Goal: Task Accomplishment & Management: Manage account settings

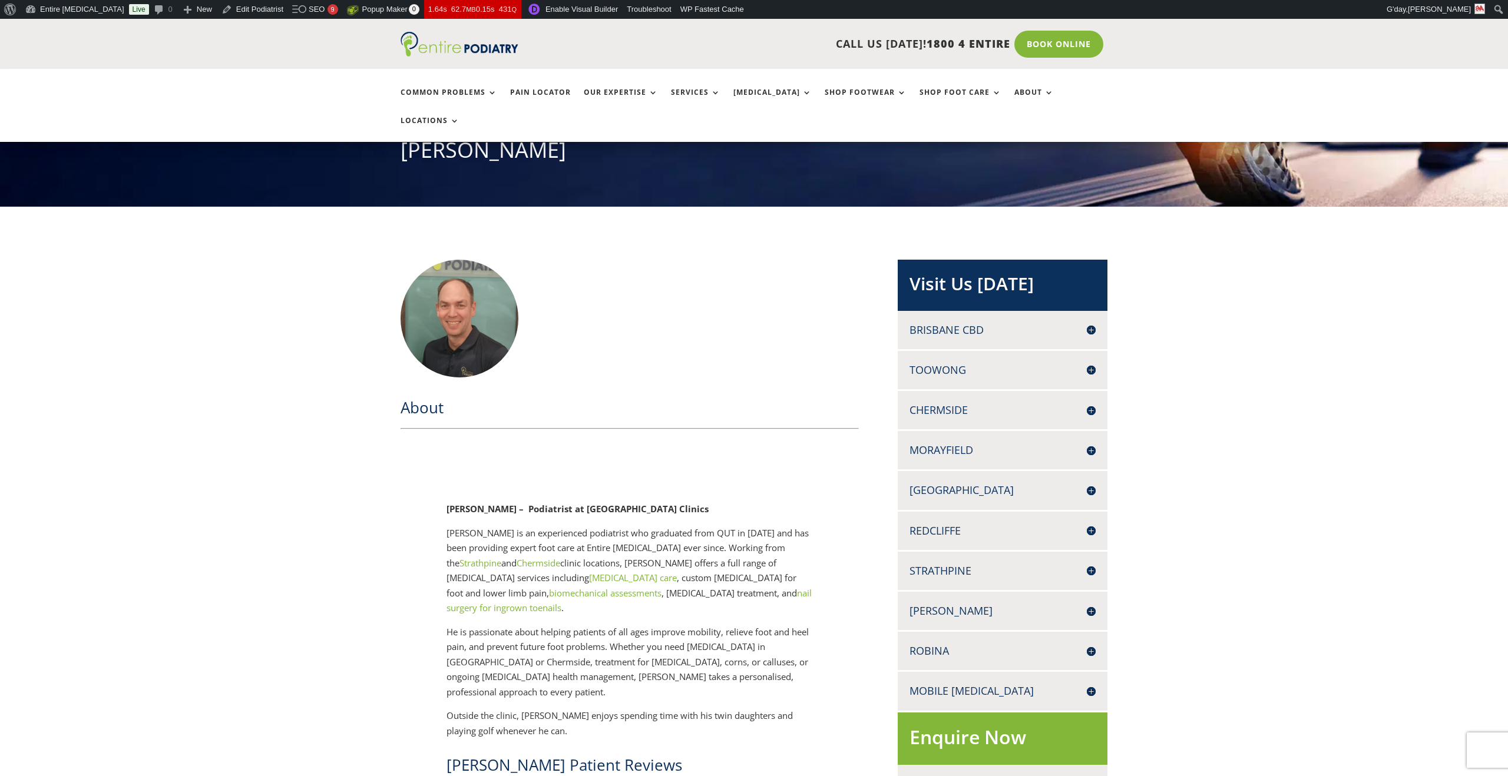
scroll to position [184, 0]
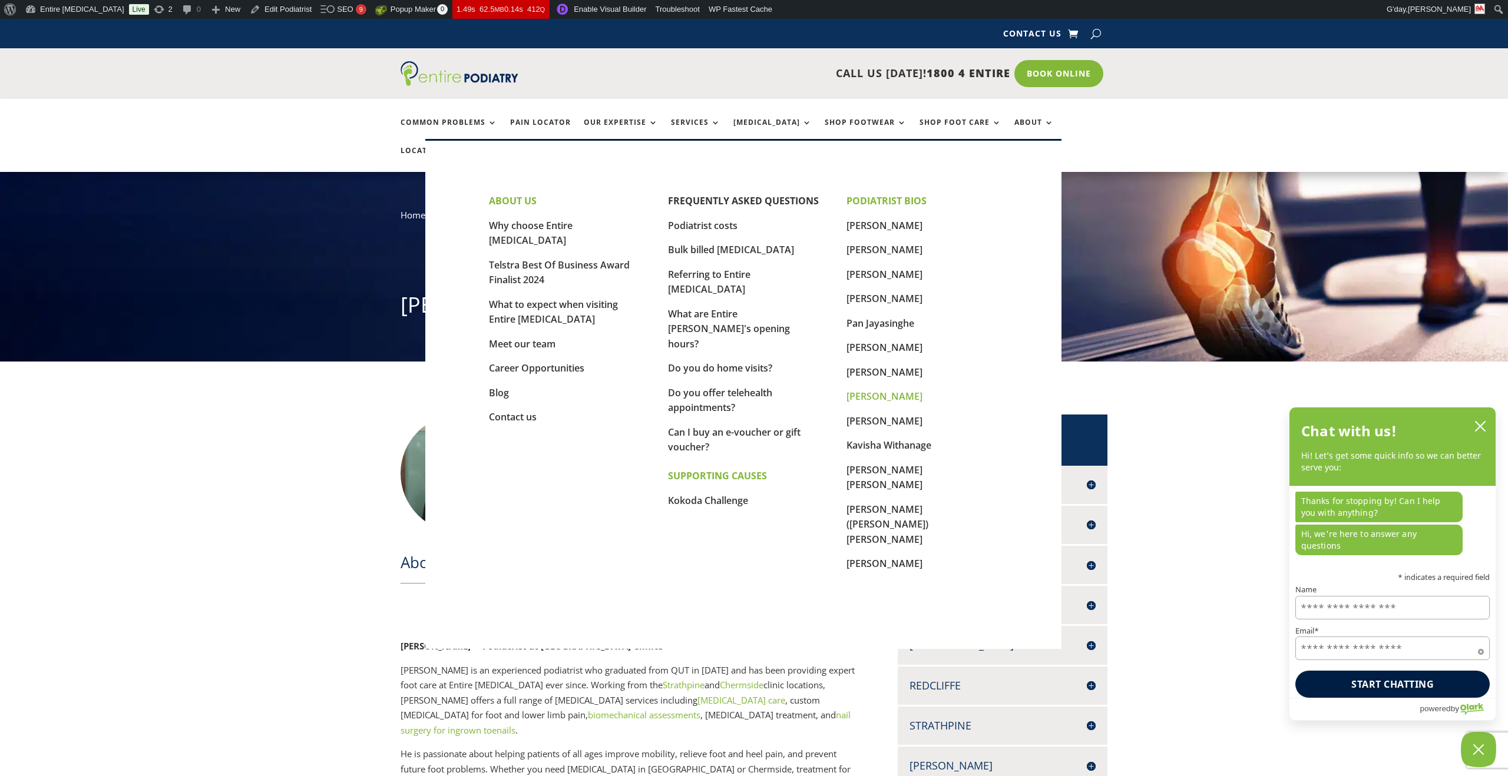
click at [873, 396] on link "[PERSON_NAME]" at bounding box center [885, 396] width 76 height 13
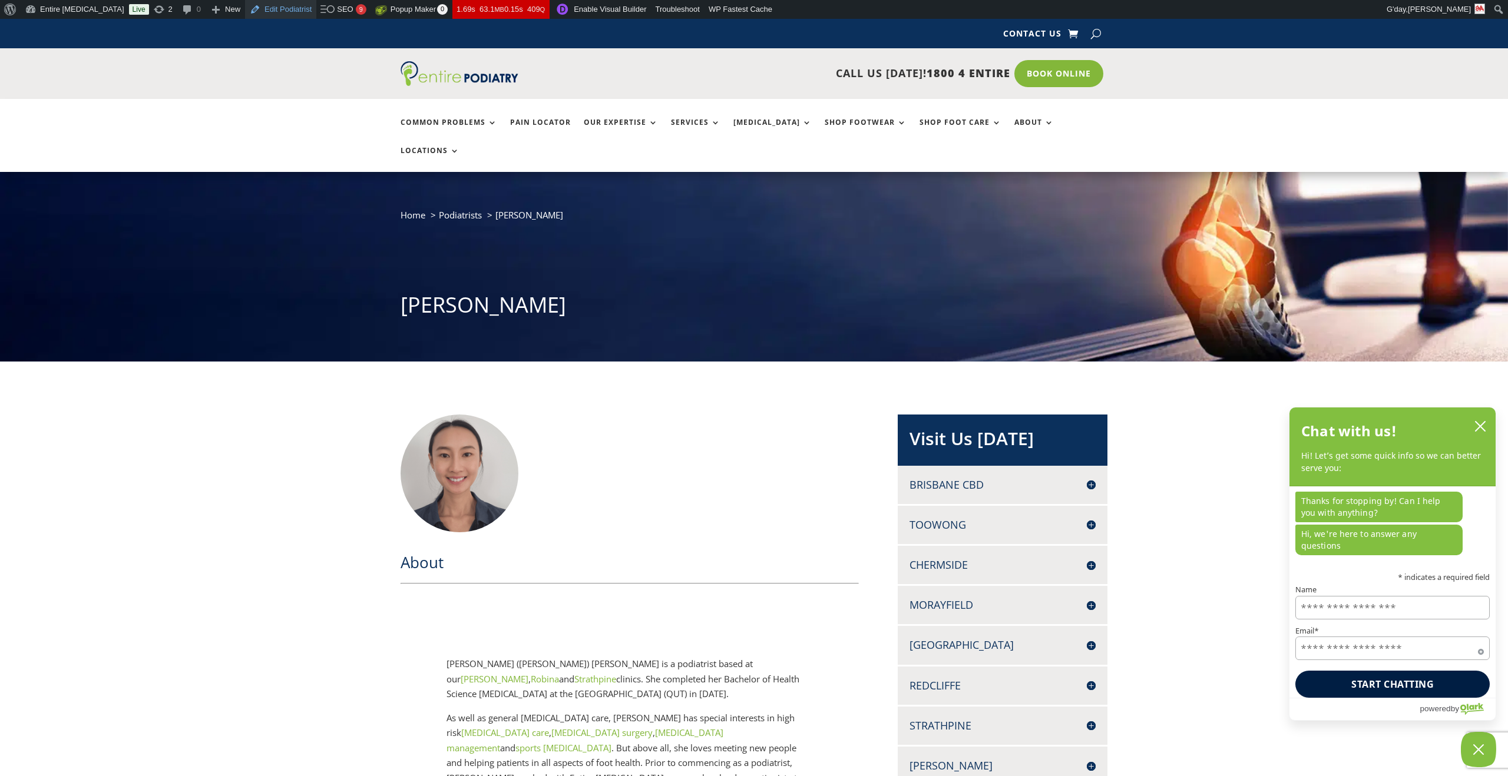
click at [246, 6] on link "Edit Podiatrist" at bounding box center [280, 9] width 71 height 19
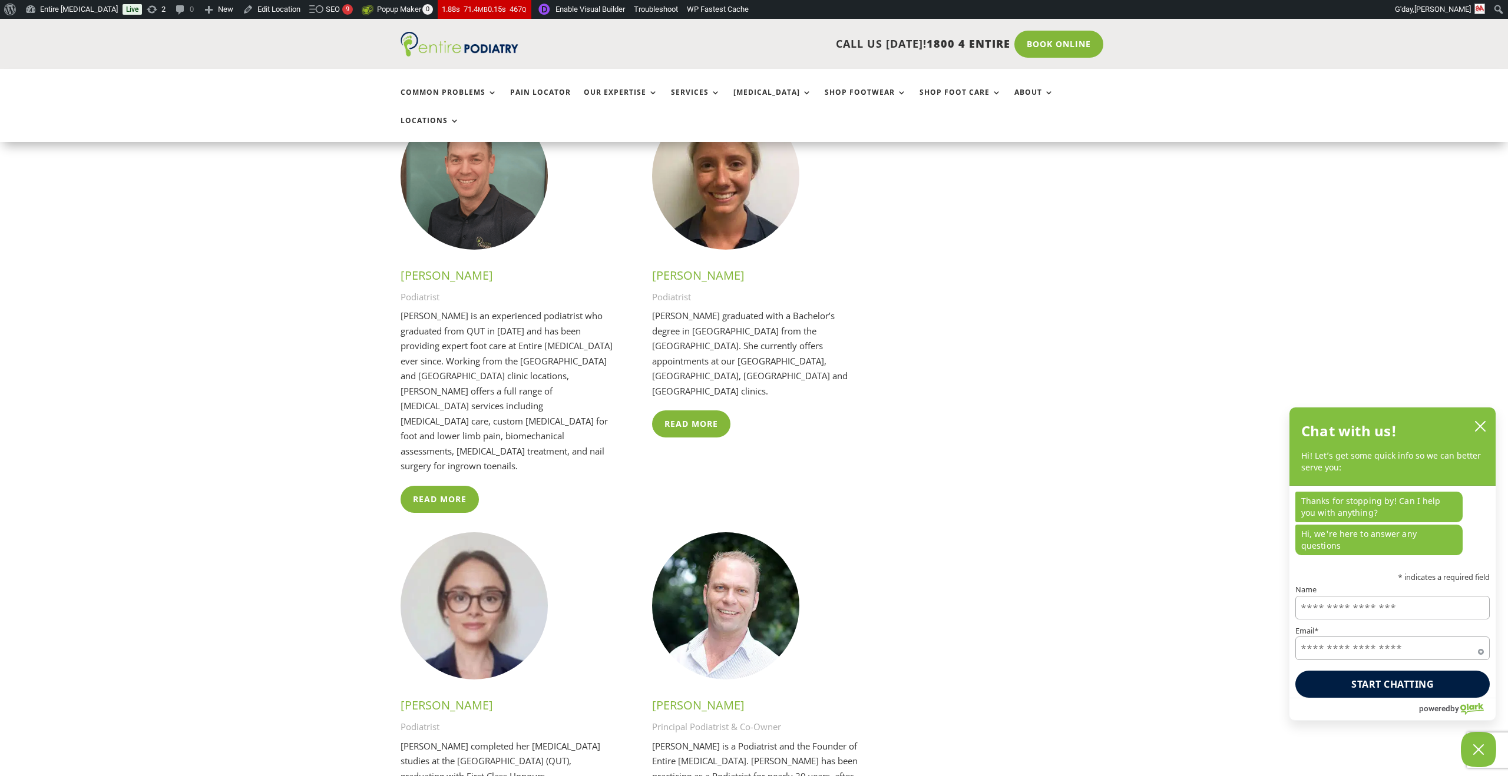
scroll to position [2024, 0]
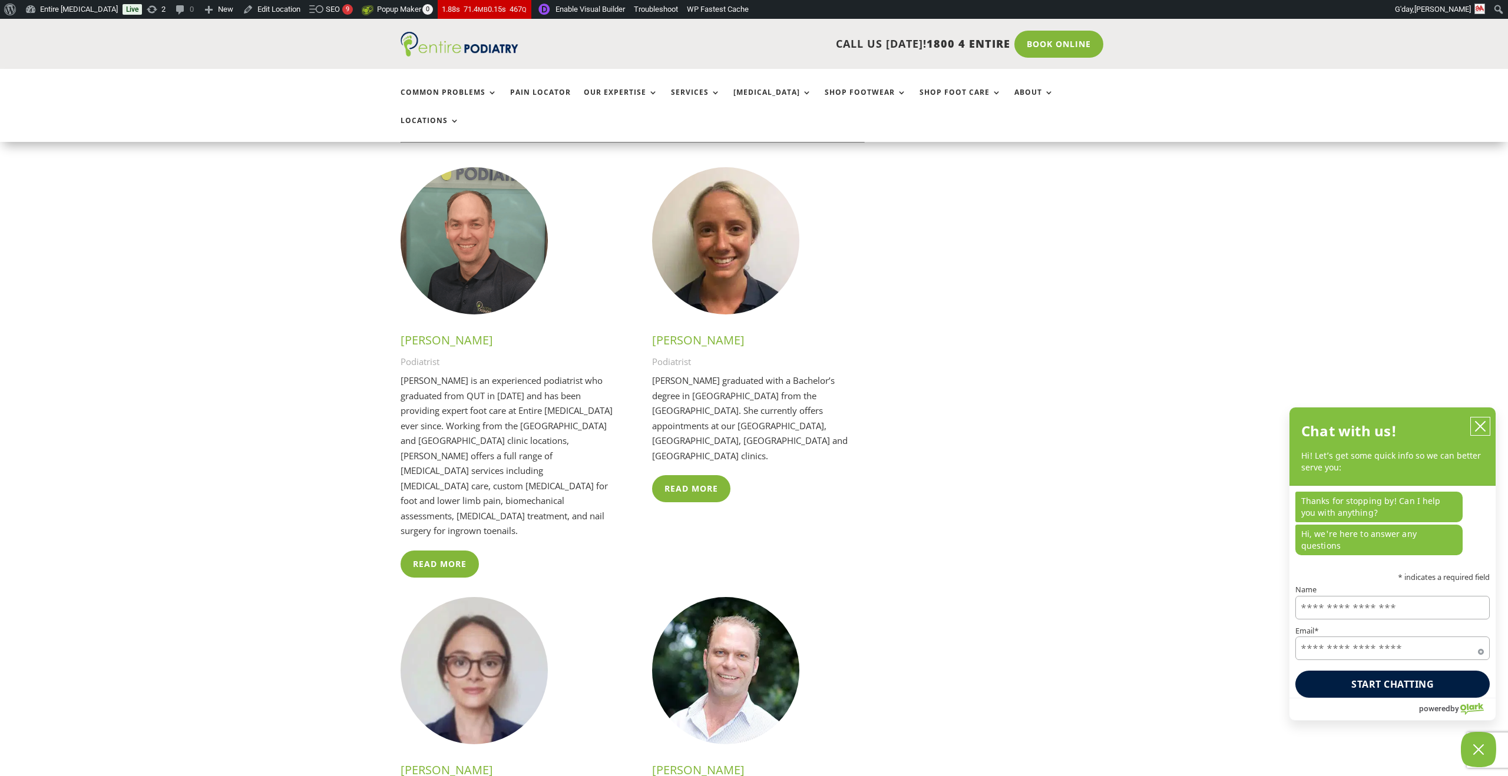
click at [1483, 431] on icon "close chatbox" at bounding box center [1480, 426] width 9 height 9
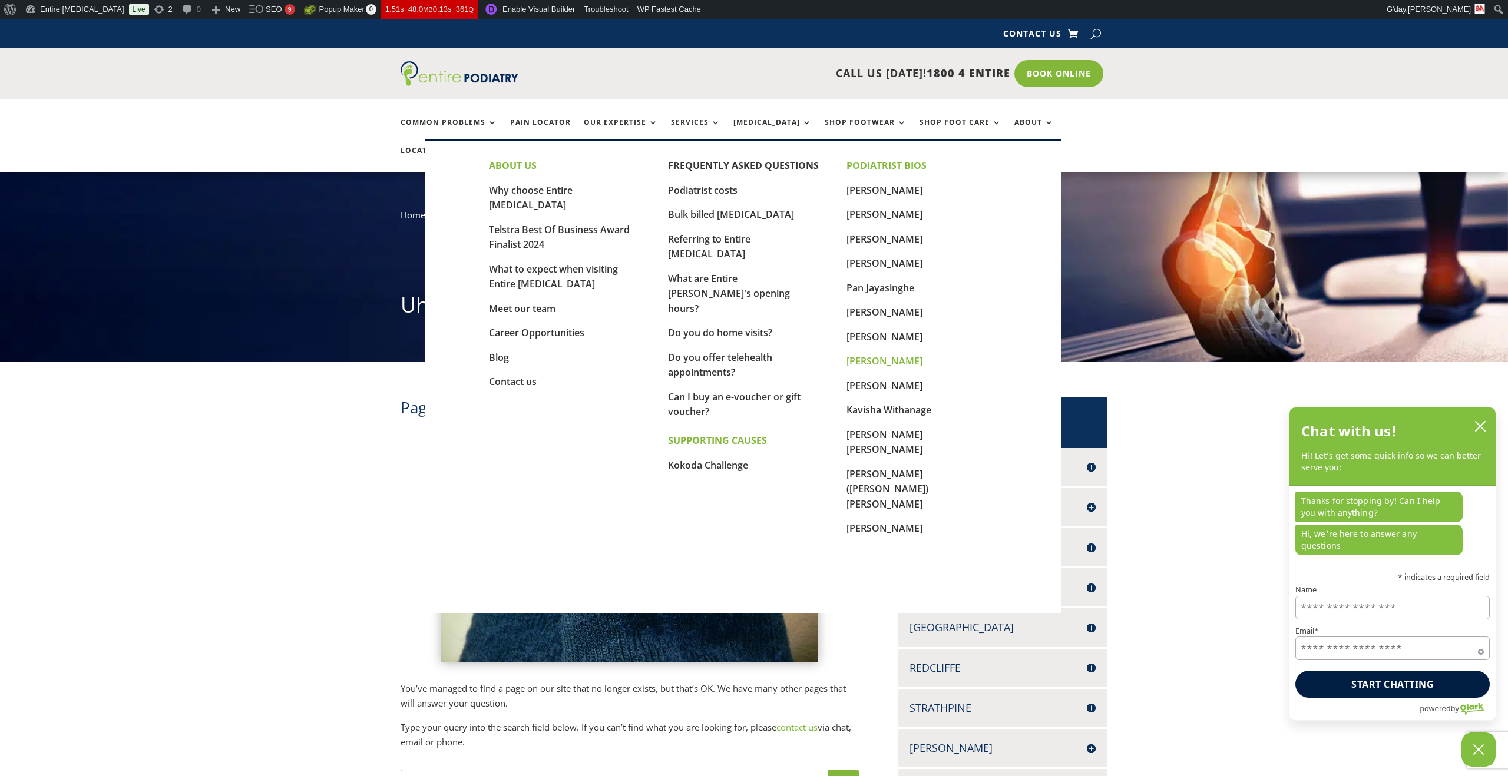
click at [870, 359] on link "[PERSON_NAME]" at bounding box center [885, 361] width 76 height 13
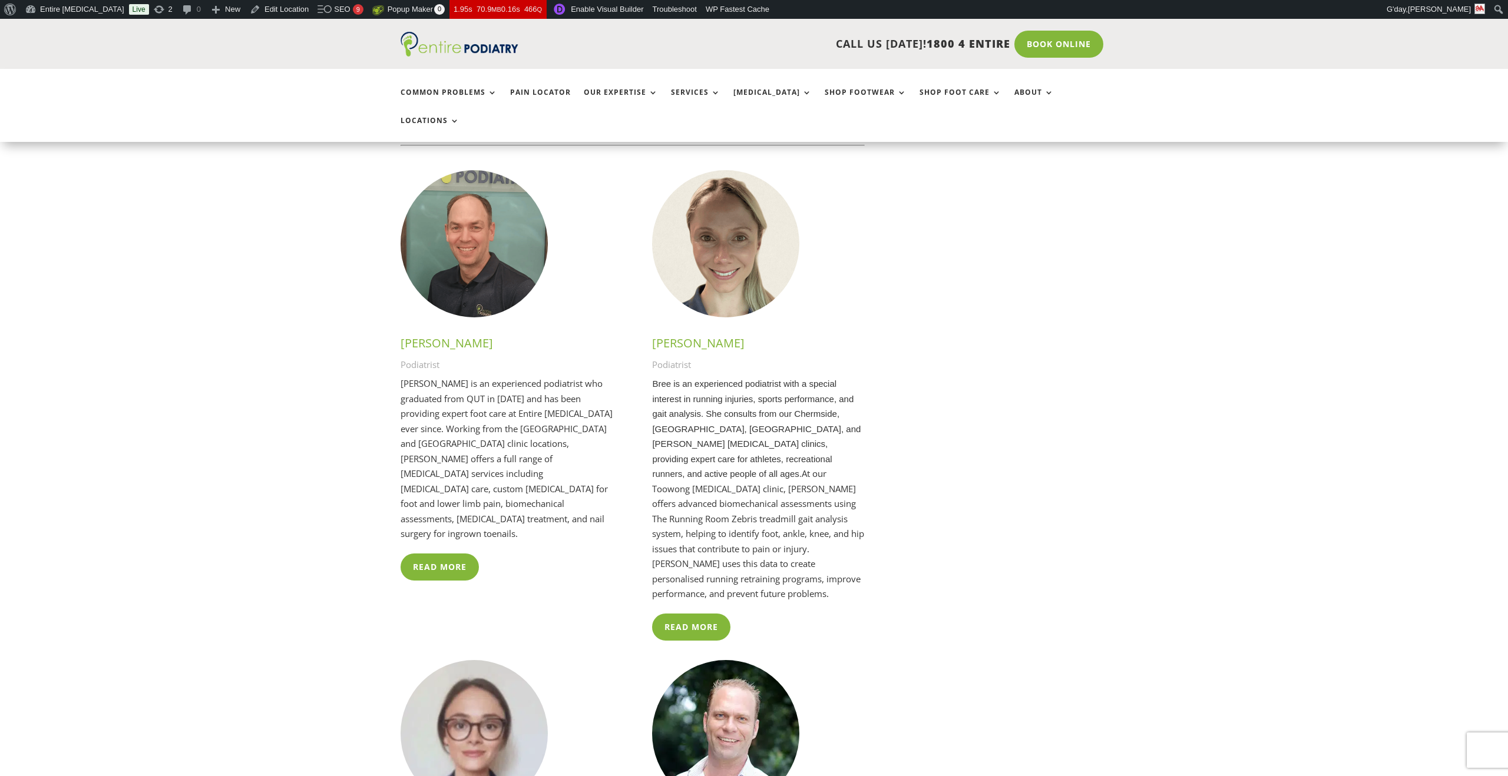
scroll to position [2021, 0]
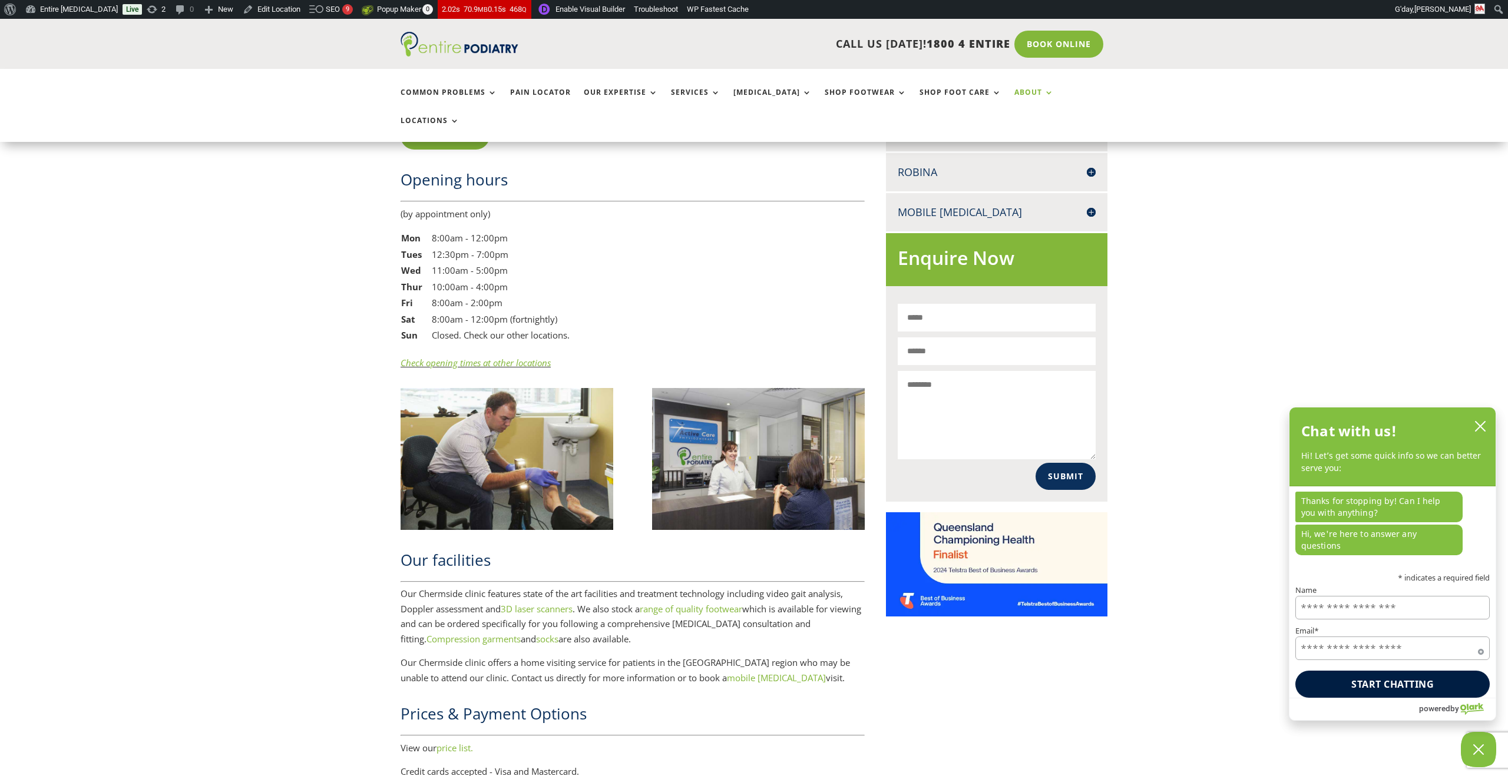
scroll to position [893, 0]
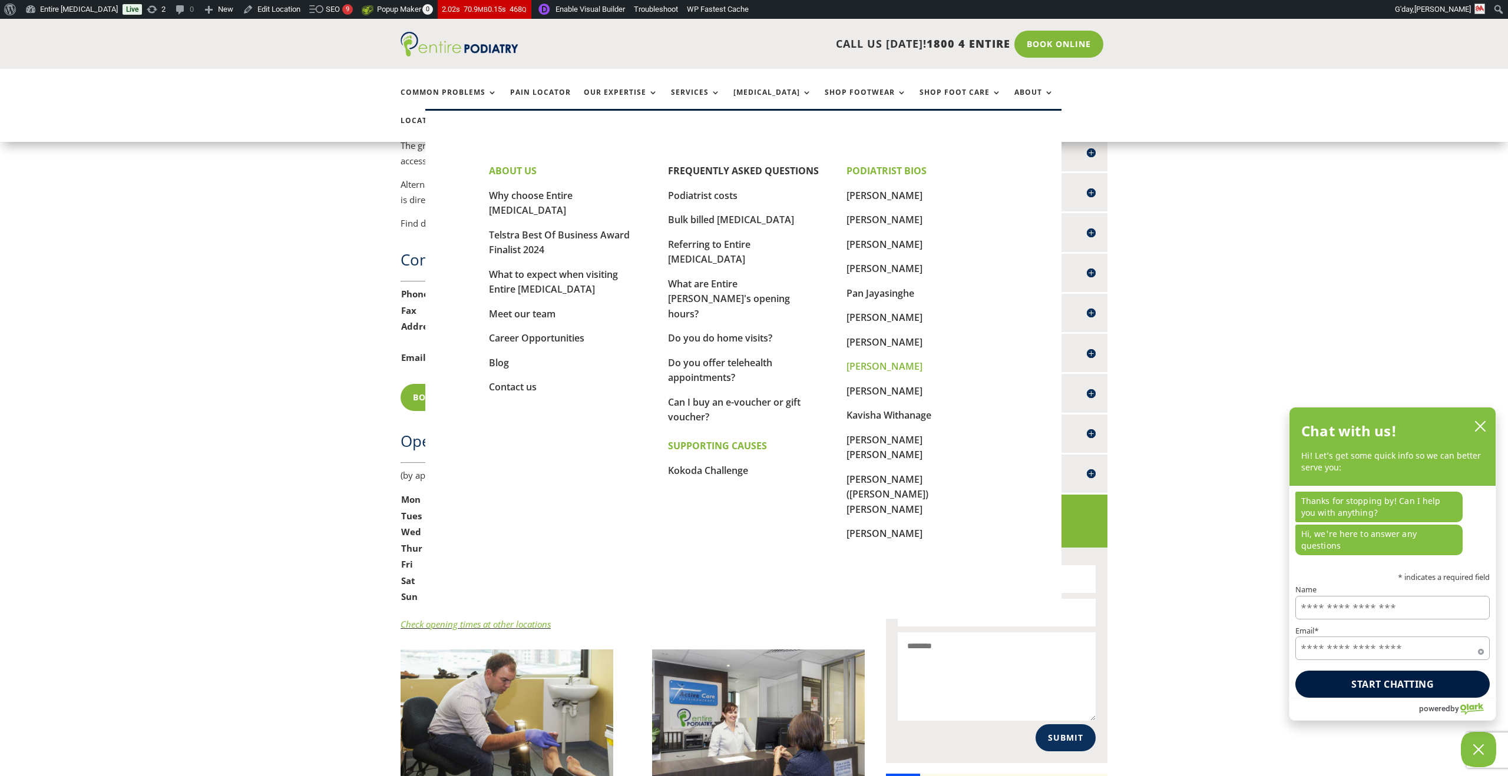
click at [864, 366] on link "[PERSON_NAME]" at bounding box center [885, 366] width 76 height 13
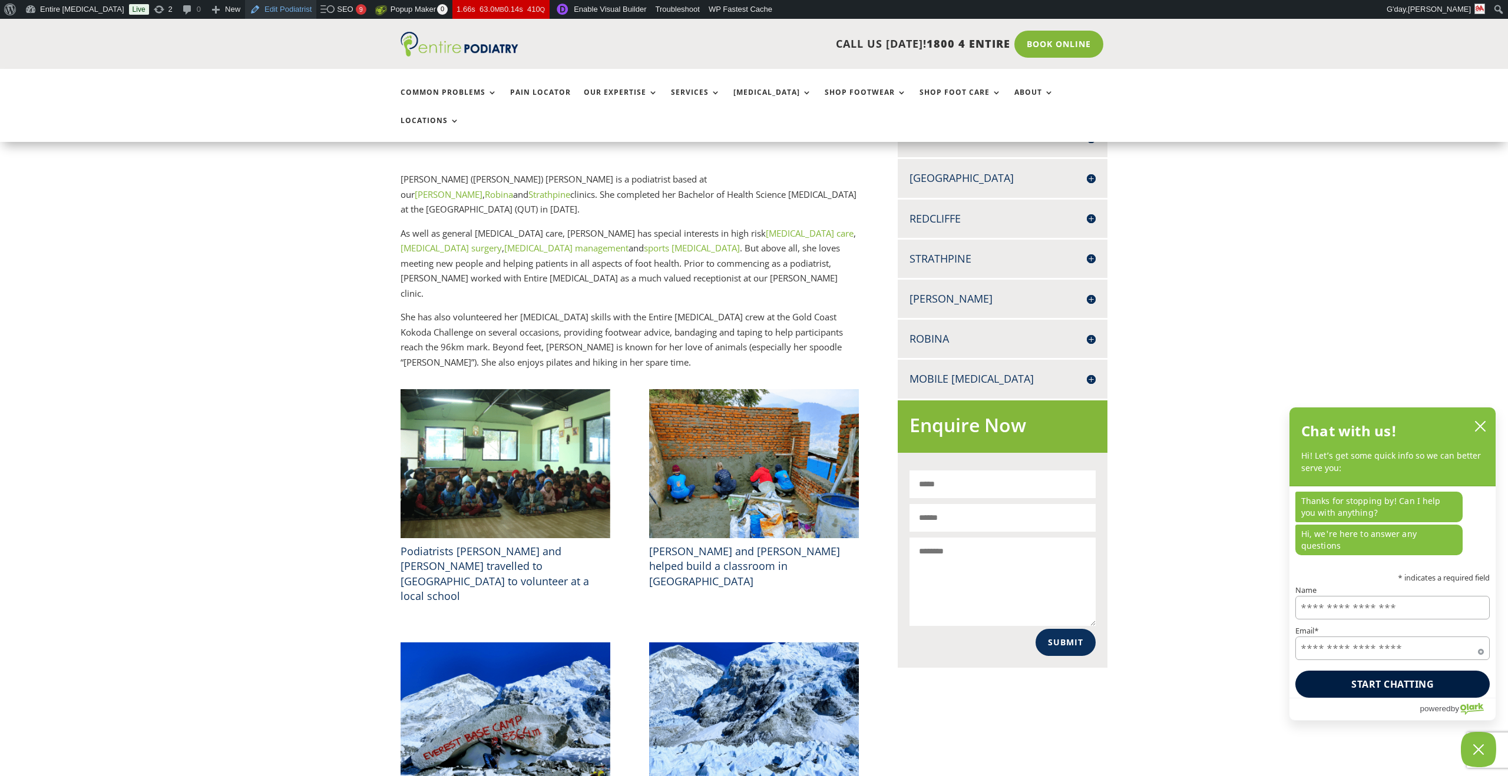
scroll to position [497, 0]
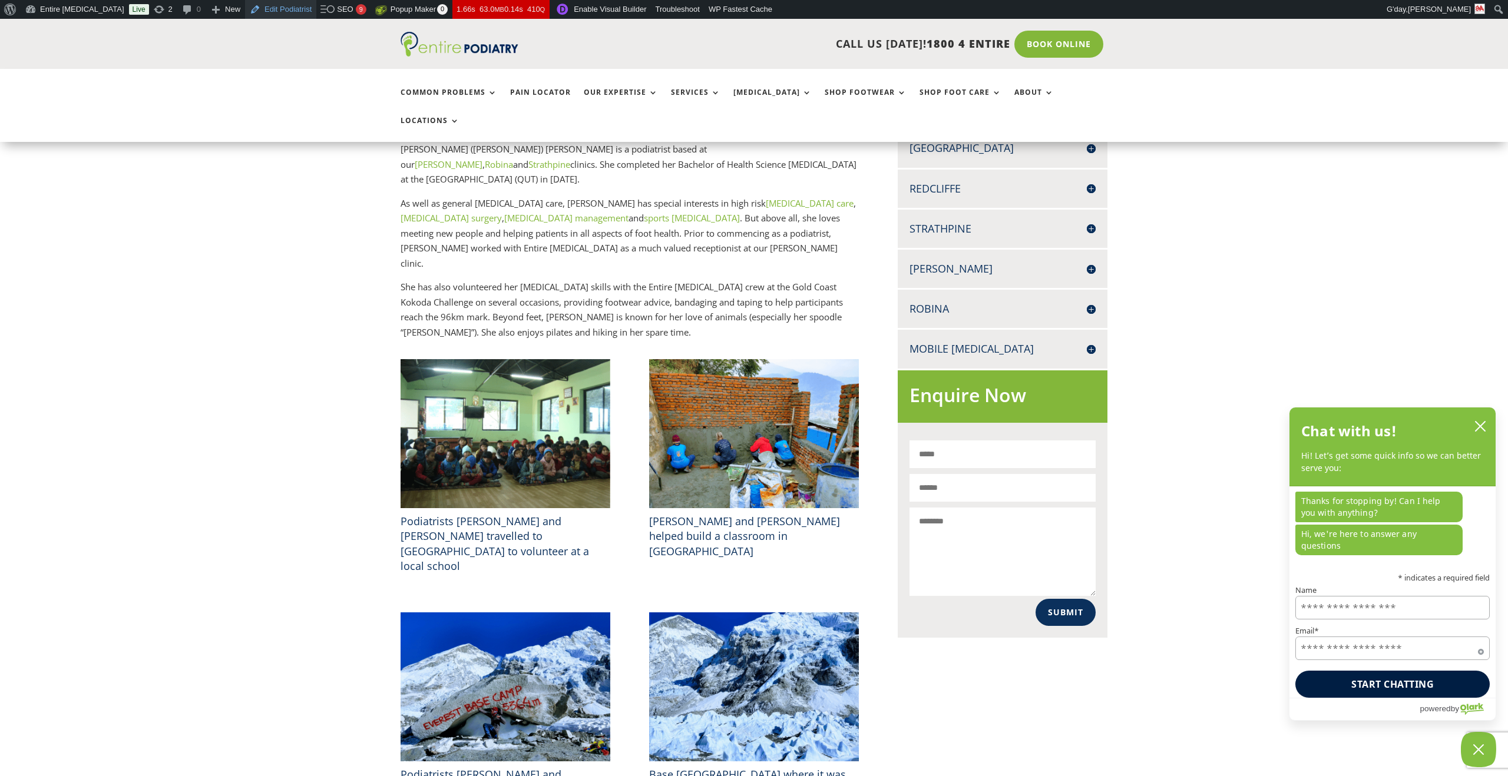
click at [252, 11] on link "Edit Podiatrist" at bounding box center [280, 9] width 71 height 19
